Goal: Find specific page/section: Find specific page/section

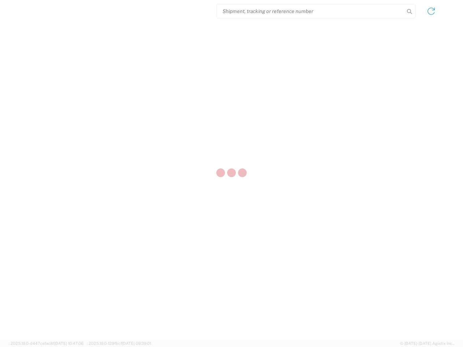
select select "US"
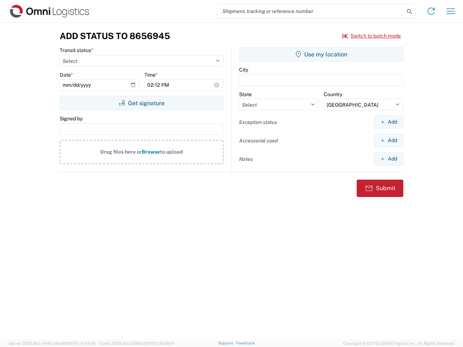
click at [311, 11] on input "search" at bounding box center [310, 11] width 187 height 14
click at [410, 12] on icon at bounding box center [410, 12] width 10 height 10
click at [431, 11] on icon at bounding box center [432, 11] width 12 height 12
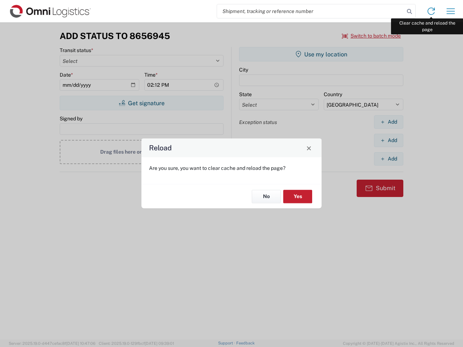
click at [451, 11] on div "Reload Are you sure, you want to clear cache and reload the page? No Yes" at bounding box center [231, 173] width 463 height 347
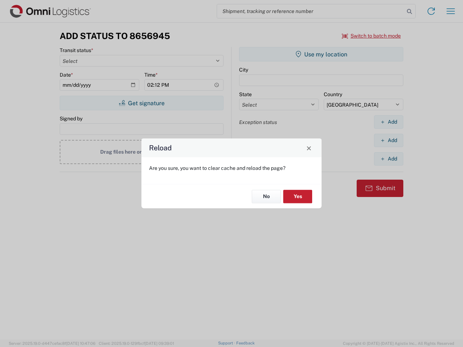
click at [372, 36] on div "Reload Are you sure, you want to clear cache and reload the page? No Yes" at bounding box center [231, 173] width 463 height 347
click at [142, 103] on div "Reload Are you sure, you want to clear cache and reload the page? No Yes" at bounding box center [231, 173] width 463 height 347
click at [321, 54] on div "Reload Are you sure, you want to clear cache and reload the page? No Yes" at bounding box center [231, 173] width 463 height 347
click at [389, 122] on div "Reload Are you sure, you want to clear cache and reload the page? No Yes" at bounding box center [231, 173] width 463 height 347
click at [389, 140] on div "Reload Are you sure, you want to clear cache and reload the page? No Yes" at bounding box center [231, 173] width 463 height 347
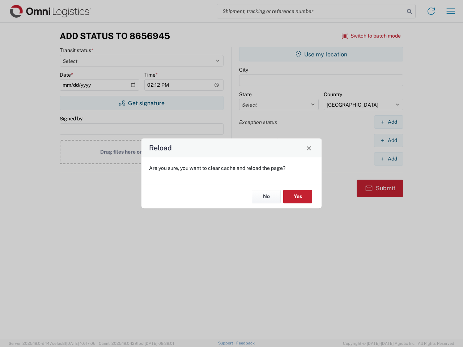
click at [389, 159] on div "Reload Are you sure, you want to clear cache and reload the page? No Yes" at bounding box center [231, 173] width 463 height 347
